Goal: Task Accomplishment & Management: Complete application form

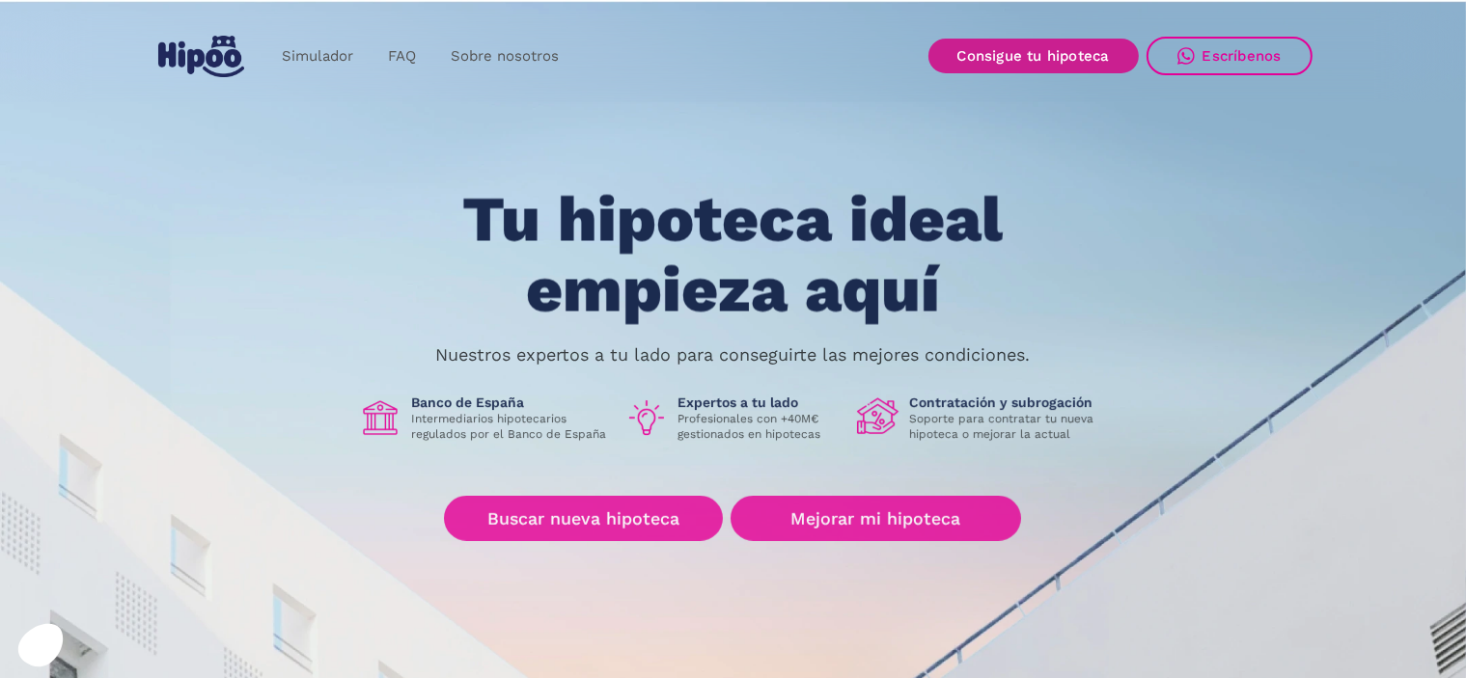
click at [1100, 57] on link "Consigue tu hipoteca" at bounding box center [1033, 56] width 210 height 35
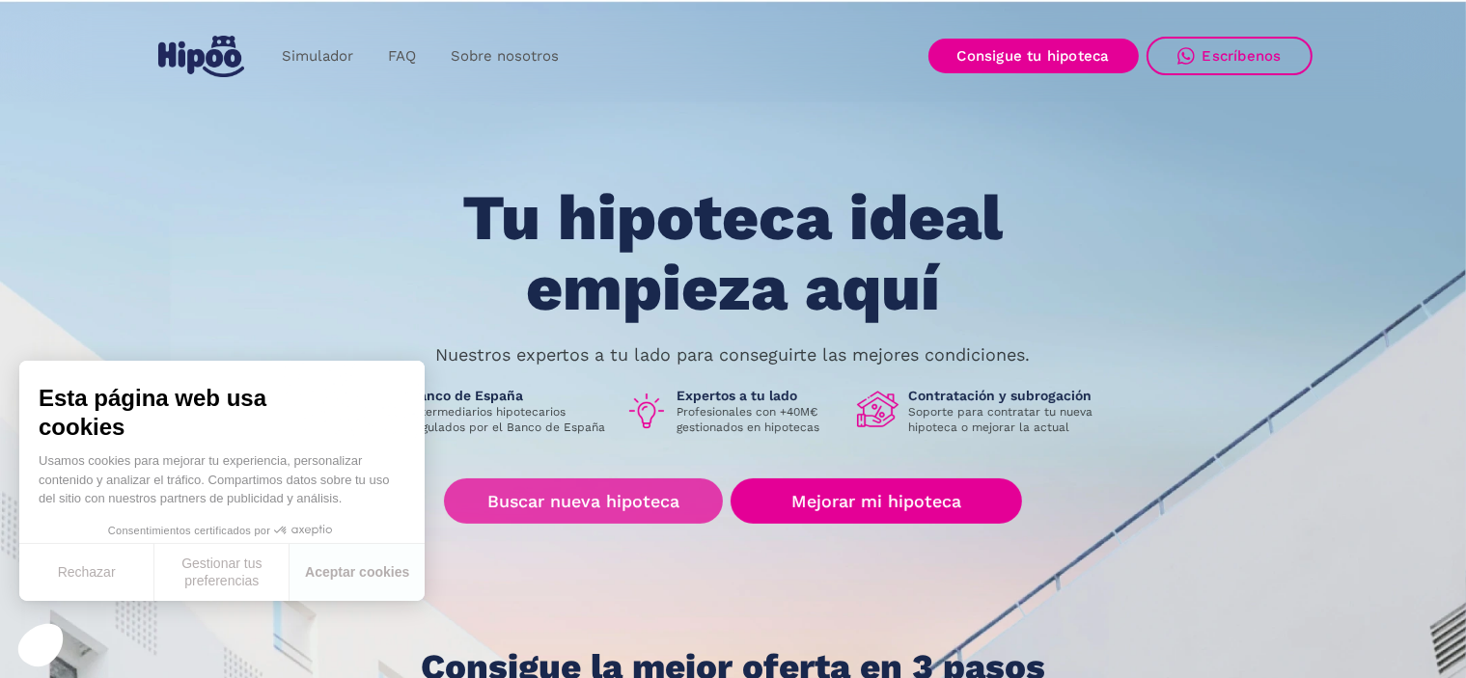
click at [607, 493] on link "Buscar nueva hipoteca" at bounding box center [583, 501] width 279 height 45
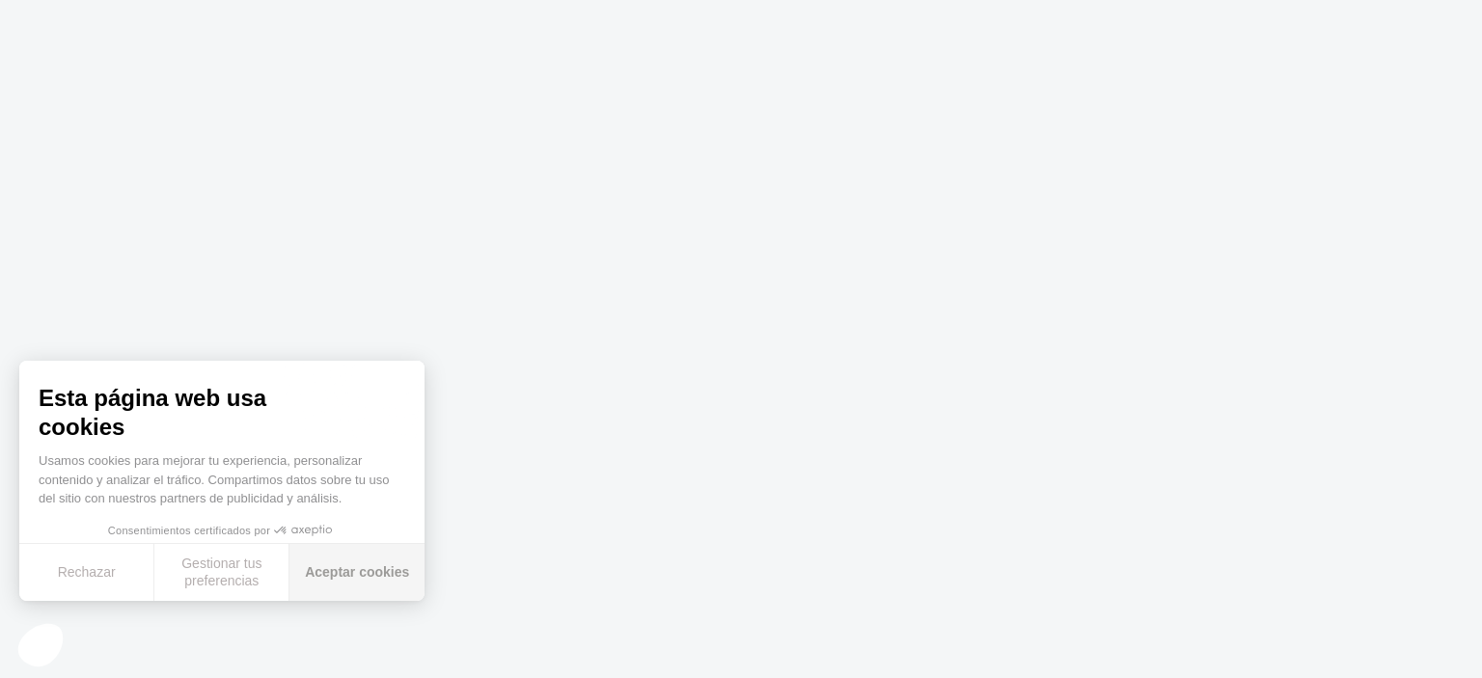
click at [333, 578] on button "Aceptar cookies" at bounding box center [357, 572] width 135 height 57
